Goal: Task Accomplishment & Management: Manage account settings

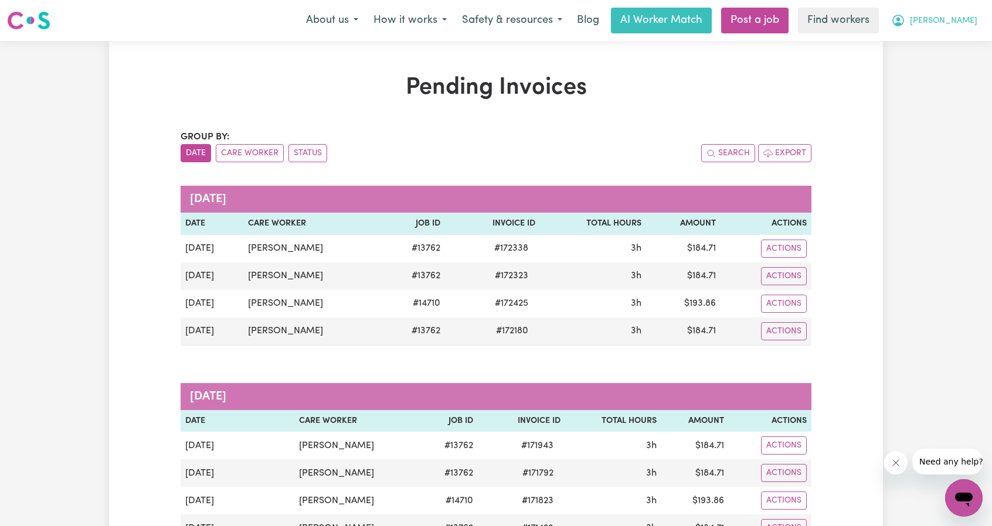
click at [905, 19] on icon "My Account" at bounding box center [898, 20] width 14 height 14
click at [935, 59] on link "Logout" at bounding box center [937, 67] width 93 height 22
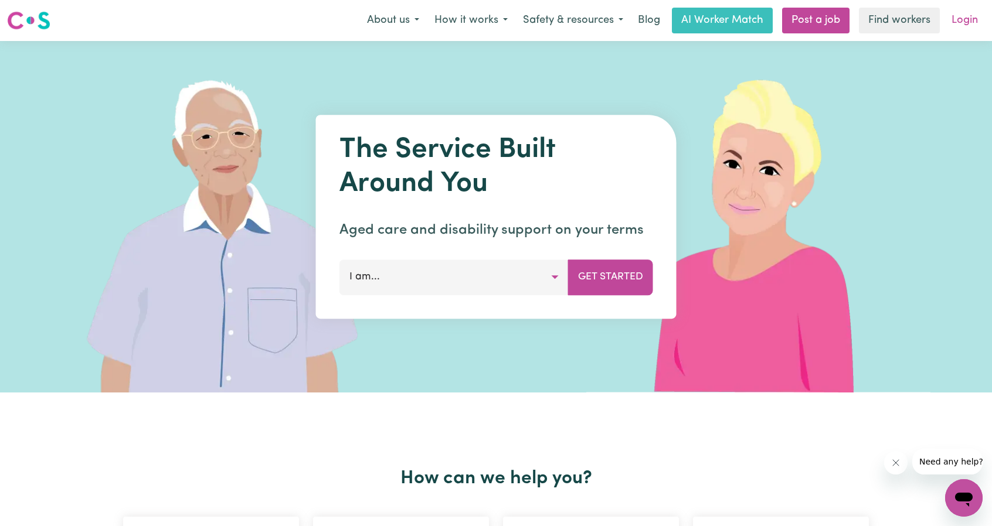
click at [963, 21] on link "Login" at bounding box center [964, 21] width 40 height 26
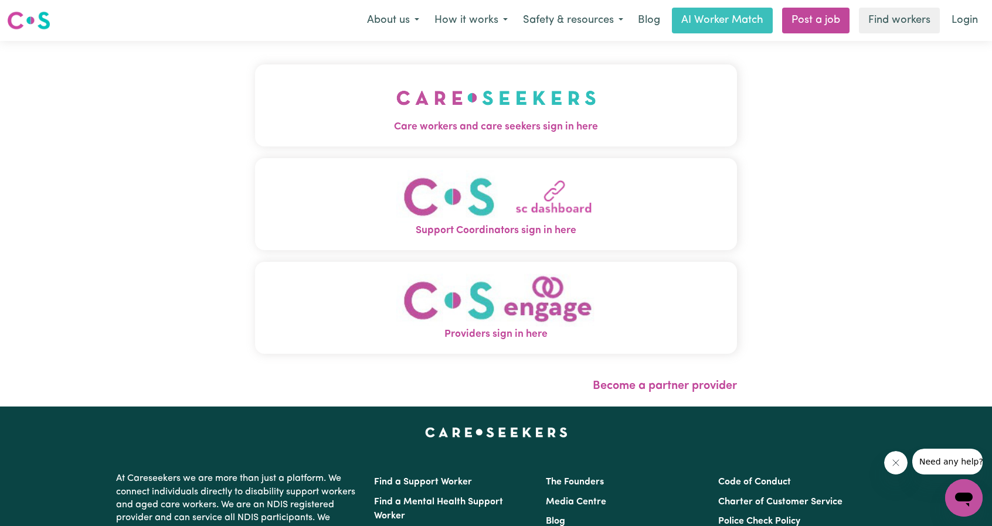
click at [552, 87] on div "Care workers and care seekers sign in here Support Coordinators sign in here Pr…" at bounding box center [496, 224] width 496 height 366
click at [474, 132] on span "Care workers and care seekers sign in here" at bounding box center [496, 127] width 482 height 15
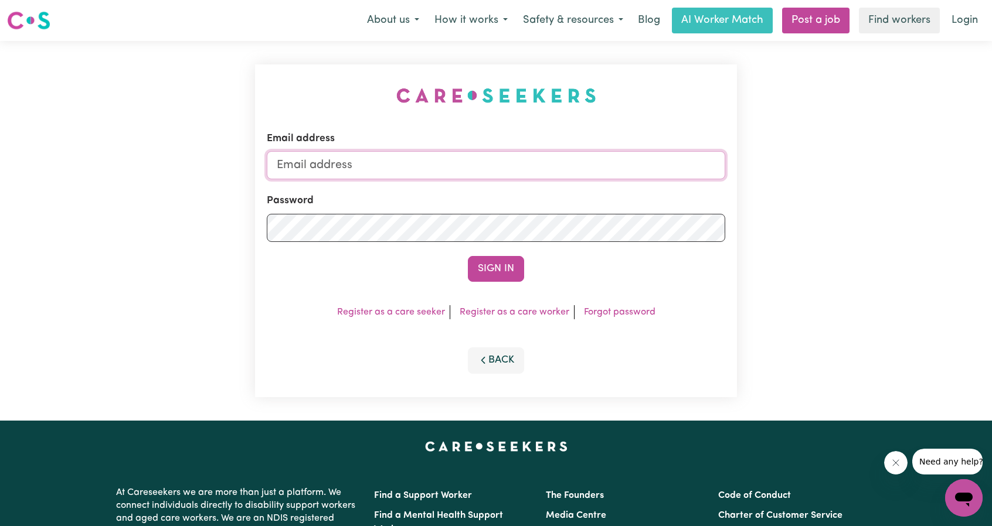
click at [511, 165] on input "Email address" at bounding box center [496, 165] width 458 height 28
drag, startPoint x: 339, startPoint y: 168, endPoint x: 605, endPoint y: 213, distance: 269.8
click at [605, 210] on form "Email address [EMAIL_ADDRESS][PERSON_NAME][DOMAIN_NAME] Password Sign In" at bounding box center [496, 206] width 458 height 151
type input "[EMAIL_ADDRESS][DOMAIN_NAME]"
click at [503, 281] on button "Sign In" at bounding box center [496, 269] width 56 height 26
